Goal: Check status

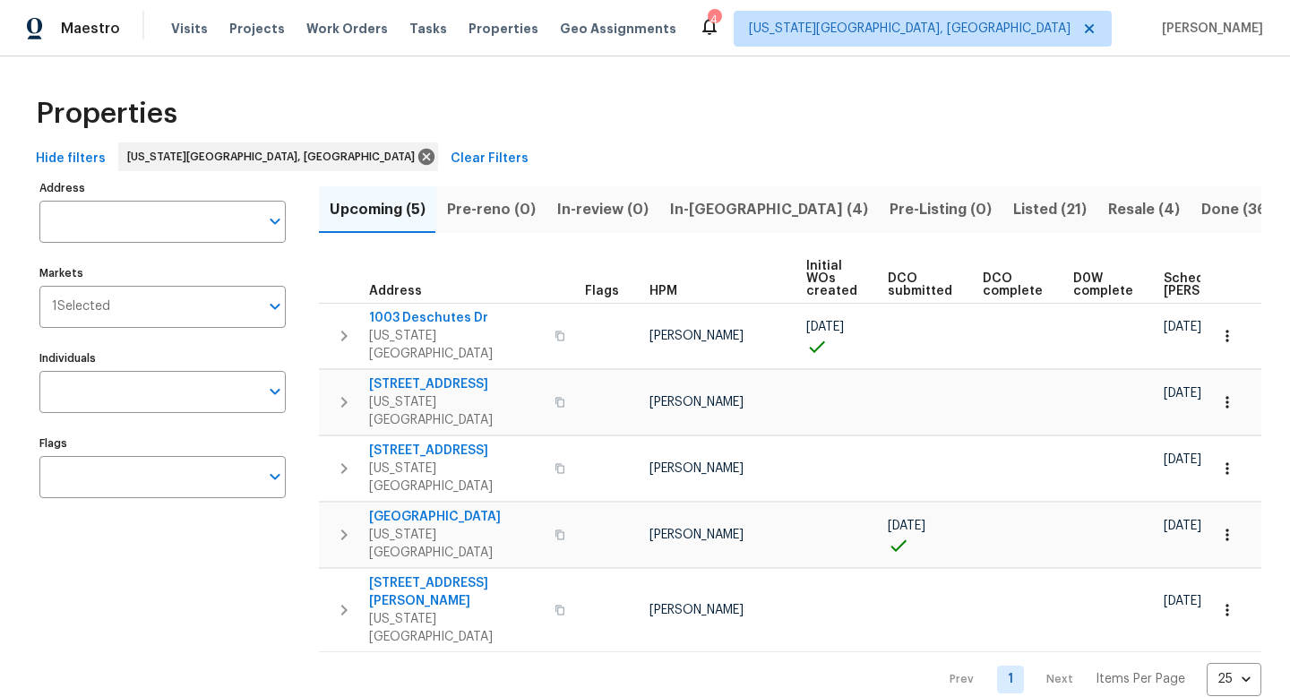
scroll to position [0, 218]
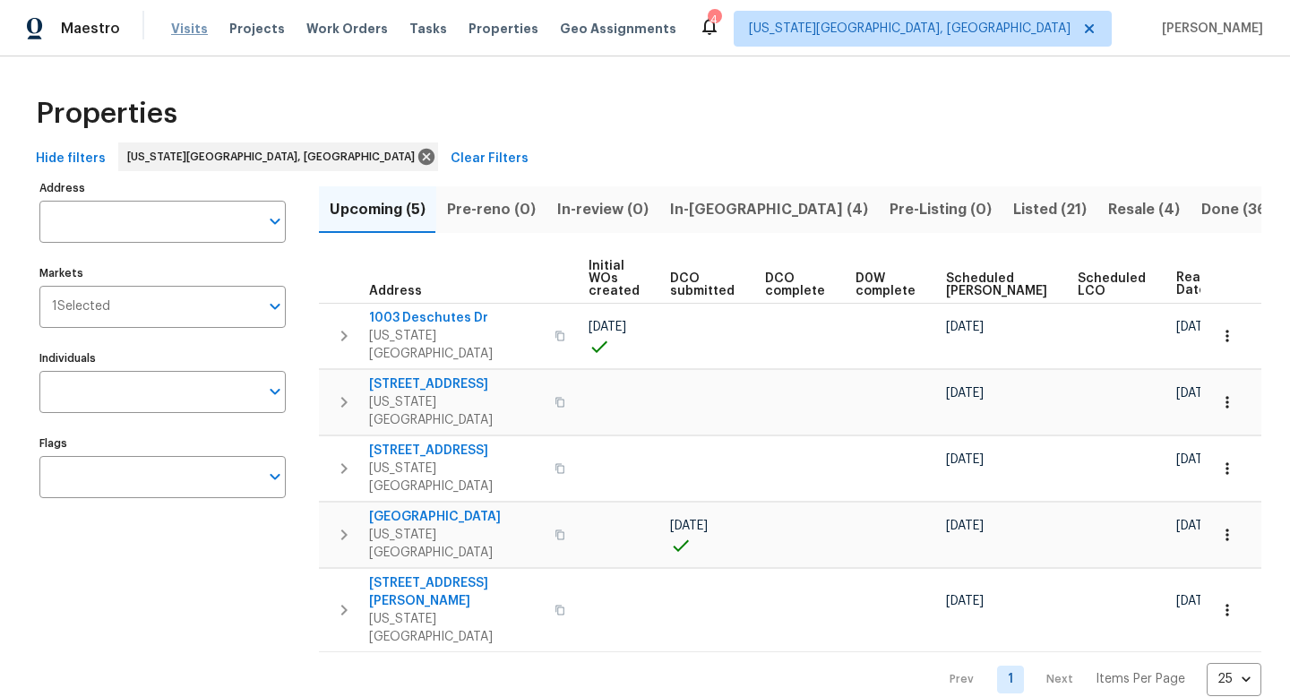
click at [183, 20] on span "Visits" at bounding box center [189, 29] width 37 height 18
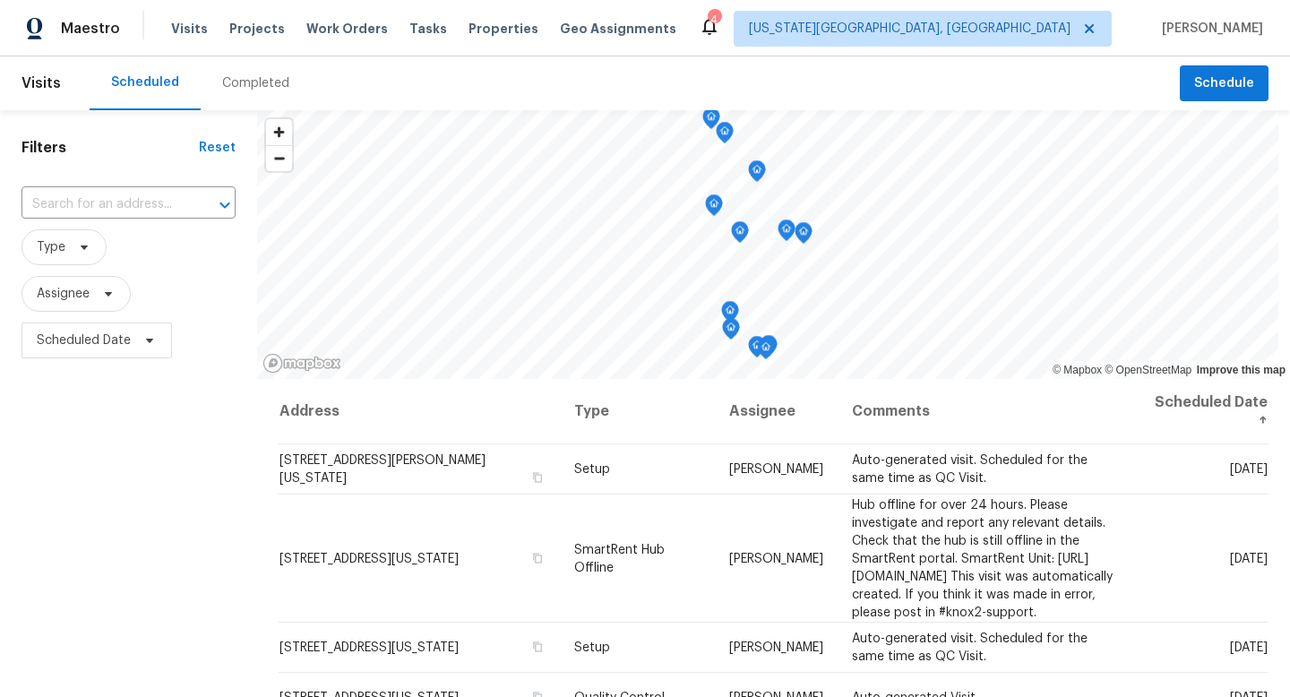
click at [262, 87] on div "Completed" at bounding box center [255, 83] width 67 height 18
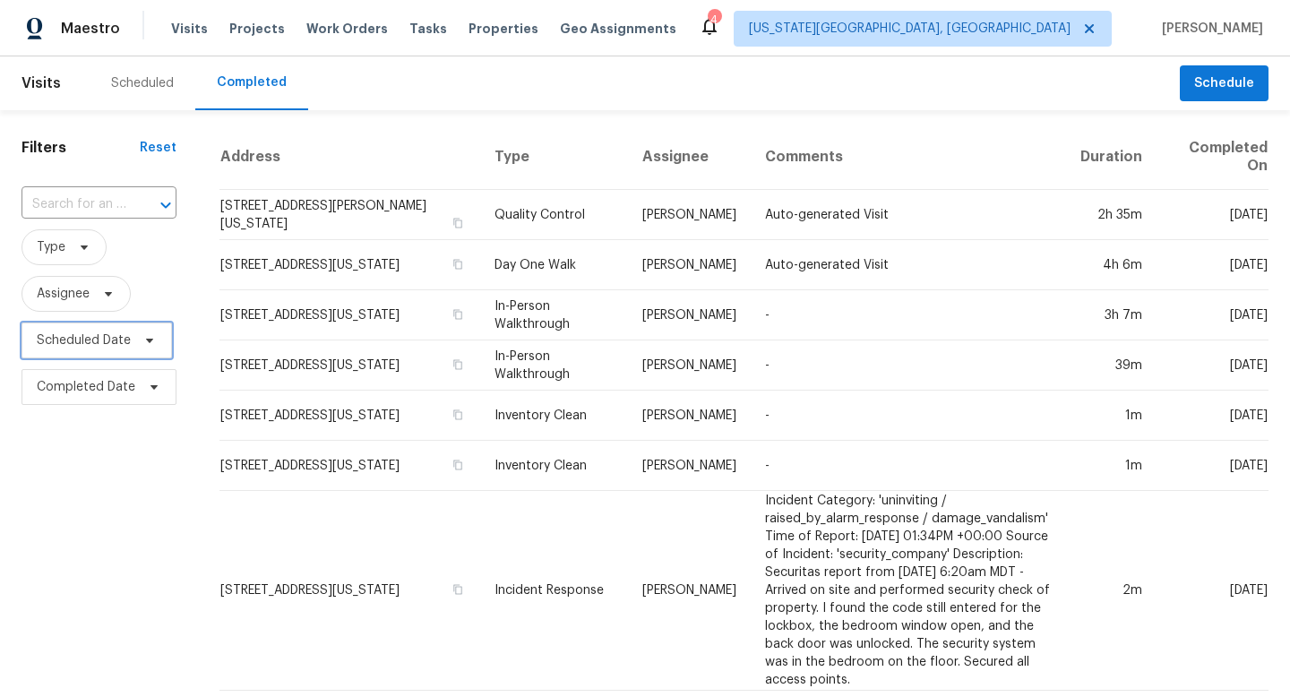
click at [125, 339] on span "Scheduled Date" at bounding box center [84, 340] width 94 height 18
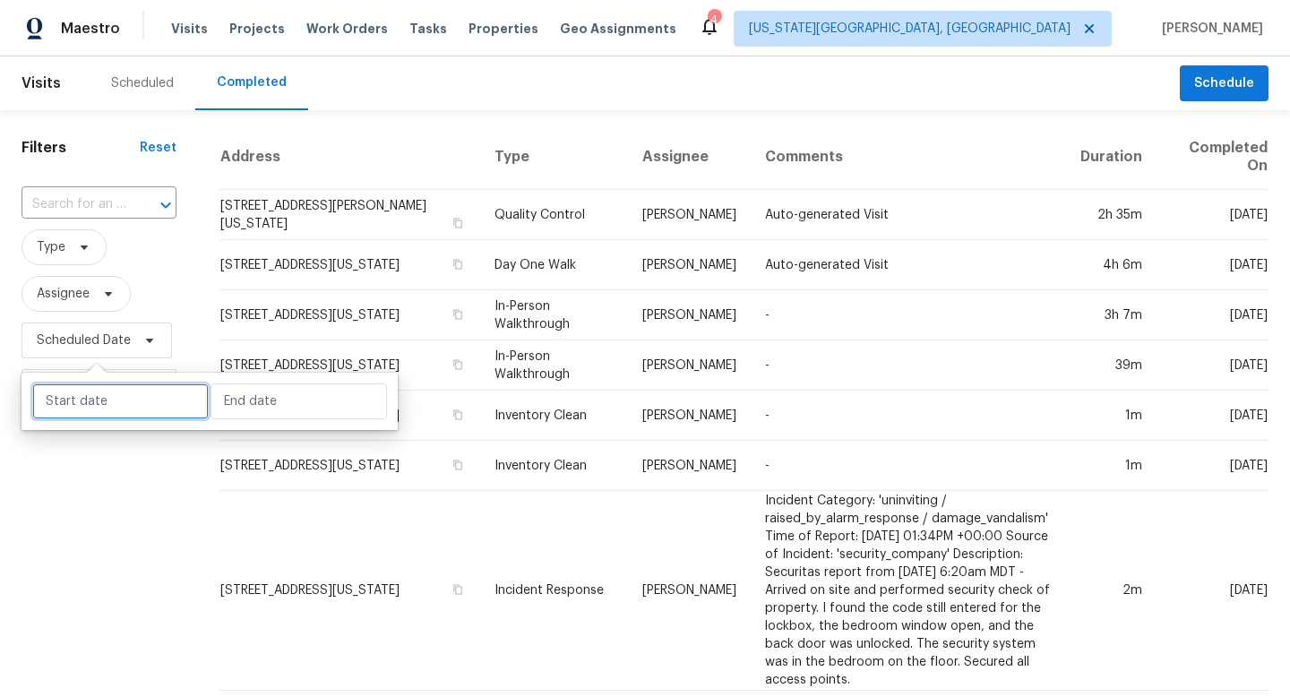
select select "9"
select select "2025"
select select "10"
select select "2025"
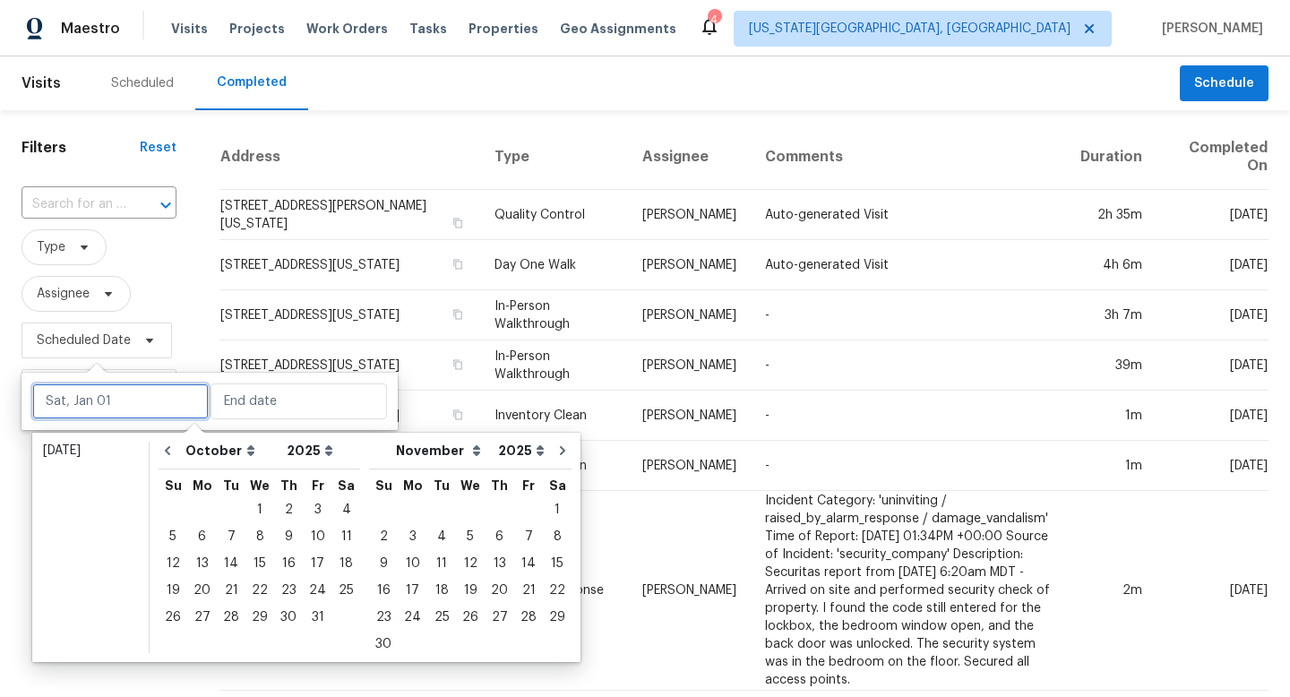
click at [98, 409] on input "text" at bounding box center [120, 401] width 176 height 36
click at [169, 443] on icon "Go to previous month" at bounding box center [167, 450] width 14 height 14
select select "8"
select select "9"
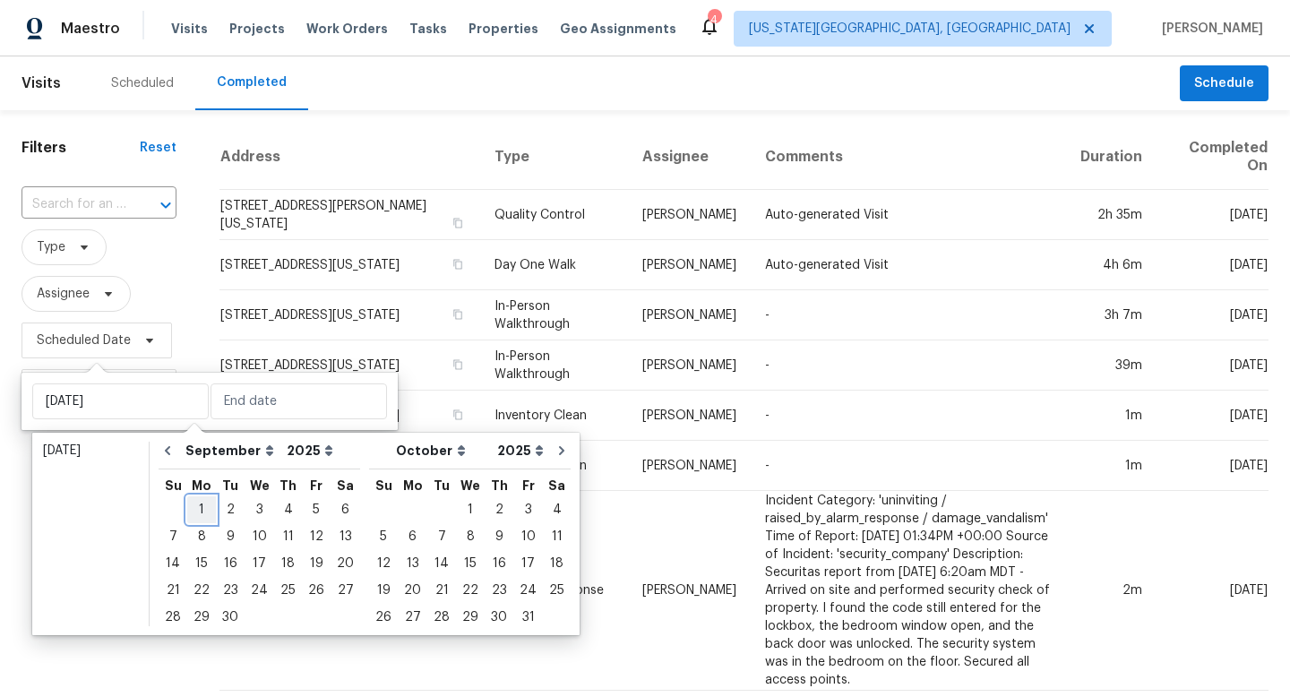
click at [196, 504] on div "1" at bounding box center [201, 509] width 29 height 25
type input "[DATE]"
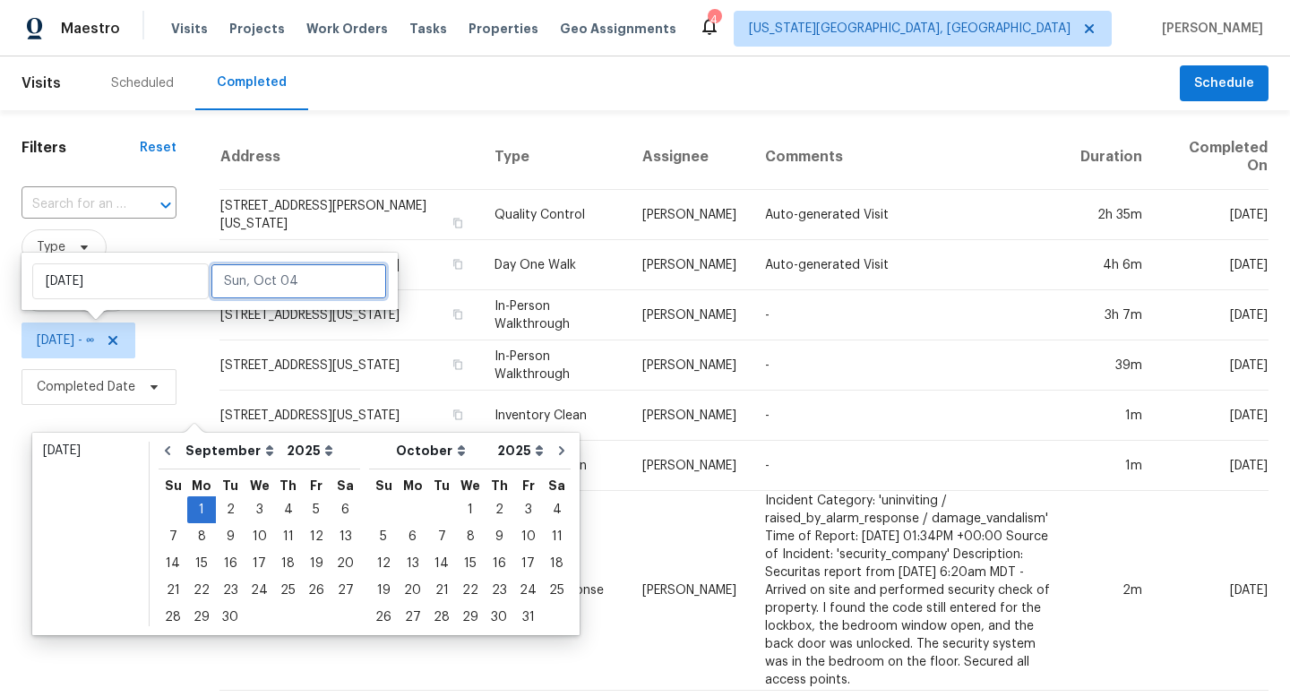
click at [238, 289] on input "text" at bounding box center [299, 281] width 176 height 36
click at [198, 511] on div "1" at bounding box center [201, 509] width 29 height 25
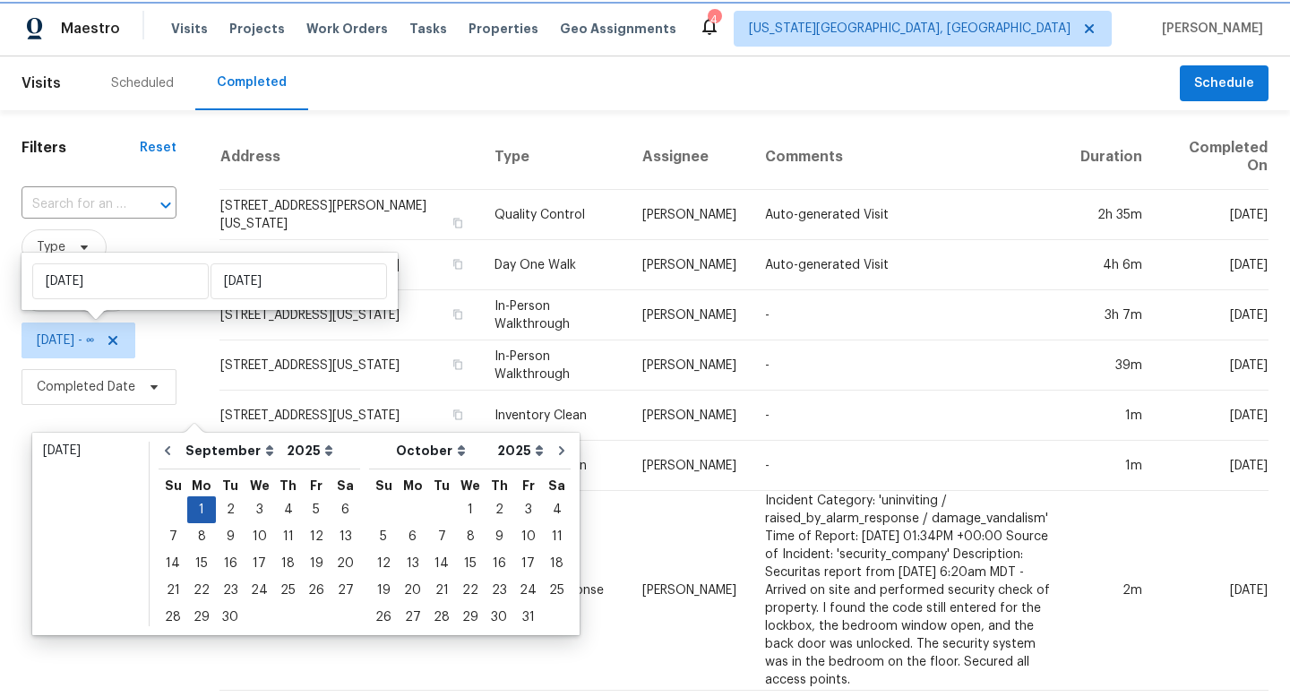
type input "[DATE]"
